Goal: Task Accomplishment & Management: Use online tool/utility

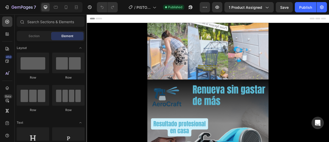
click at [99, 20] on span "Header" at bounding box center [101, 19] width 11 height 5
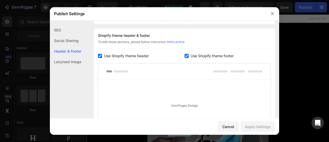
scroll to position [75, 0]
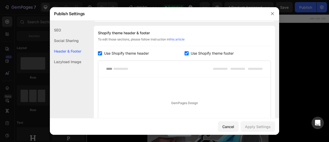
click at [100, 52] on input "checkbox" at bounding box center [100, 53] width 4 height 4
checkbox input "false"
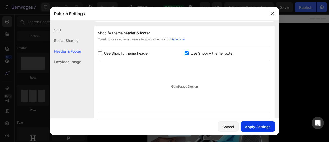
click at [248, 129] on div "Apply Settings" at bounding box center [258, 126] width 26 height 5
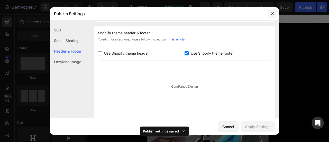
click at [274, 13] on icon "button" at bounding box center [272, 14] width 4 height 4
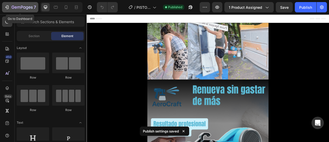
click at [12, 6] on icon "button" at bounding box center [13, 7] width 3 height 3
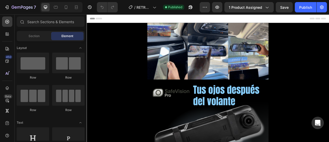
click at [102, 19] on span "Header" at bounding box center [101, 19] width 11 height 5
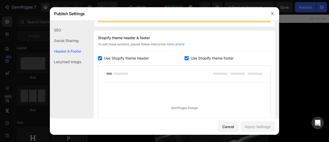
scroll to position [75, 0]
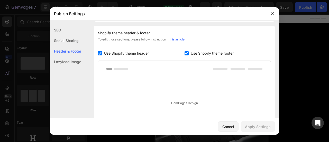
click at [99, 54] on input "checkbox" at bounding box center [100, 53] width 4 height 4
checkbox input "false"
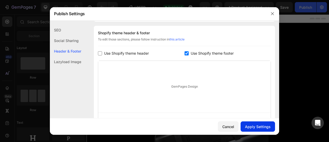
click at [256, 128] on div "Apply Settings" at bounding box center [258, 126] width 26 height 5
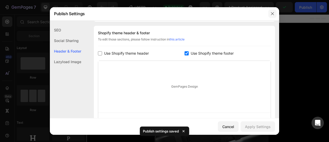
click at [273, 15] on icon "button" at bounding box center [272, 14] width 4 height 4
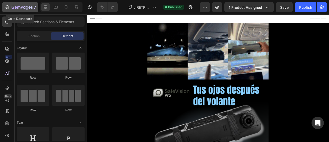
click at [17, 7] on icon "button" at bounding box center [22, 7] width 21 height 4
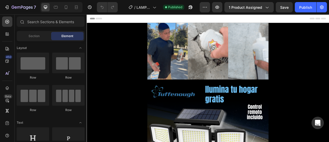
click at [96, 17] on span "Header" at bounding box center [101, 19] width 11 height 5
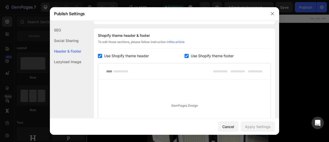
scroll to position [75, 0]
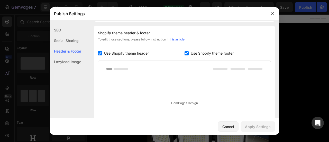
click at [98, 53] on input "checkbox" at bounding box center [100, 53] width 4 height 4
checkbox input "false"
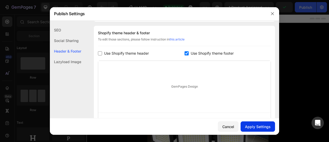
click at [245, 127] on button "Apply Settings" at bounding box center [258, 126] width 34 height 10
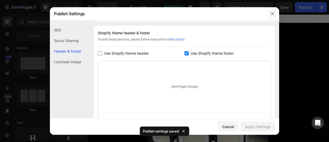
click at [273, 13] on icon "button" at bounding box center [272, 14] width 4 height 4
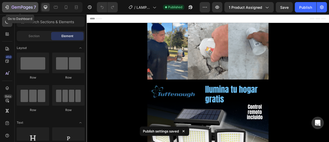
click at [17, 8] on icon "button" at bounding box center [22, 7] width 21 height 4
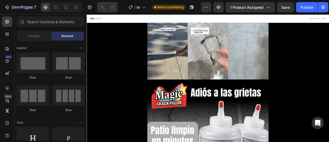
click at [101, 21] on span "Header" at bounding box center [101, 19] width 11 height 5
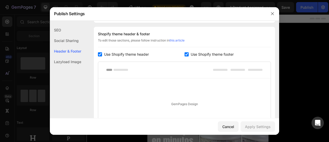
scroll to position [75, 0]
click at [100, 52] on input "checkbox" at bounding box center [100, 53] width 4 height 4
checkbox input "false"
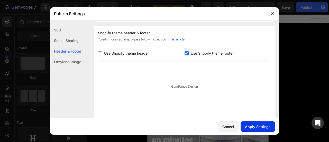
click at [248, 124] on div "Apply Settings" at bounding box center [258, 126] width 26 height 5
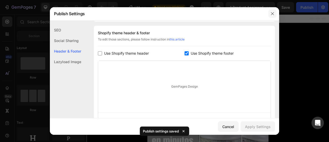
click at [273, 14] on icon "button" at bounding box center [272, 14] width 4 height 4
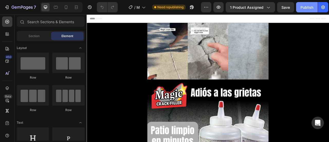
click at [303, 9] on div "Publish" at bounding box center [307, 7] width 13 height 5
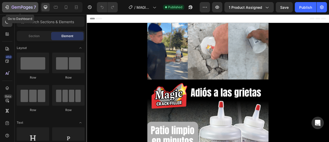
click at [21, 5] on icon "button" at bounding box center [22, 7] width 21 height 4
